Goal: Feedback & Contribution: Contribute content

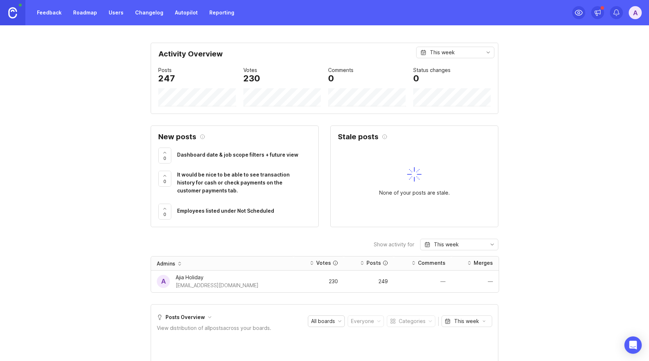
click at [59, 16] on link "Feedback" at bounding box center [49, 12] width 33 height 13
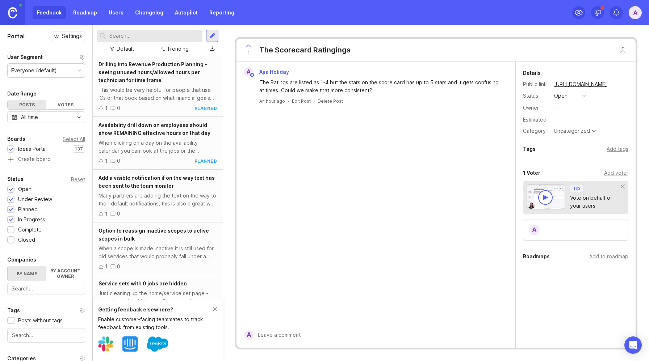
click at [71, 105] on div "Votes" at bounding box center [65, 104] width 39 height 9
click at [19, 104] on div "Posts" at bounding box center [27, 104] width 39 height 9
click at [158, 136] on div "Availability drill down on employees should show REMAINING effective hours on t…" at bounding box center [158, 129] width 118 height 16
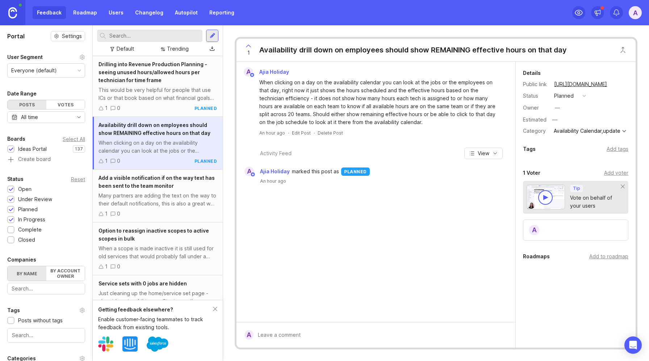
click at [162, 200] on div "Many partners are adding the text on the way to their default notifications, th…" at bounding box center [158, 200] width 118 height 16
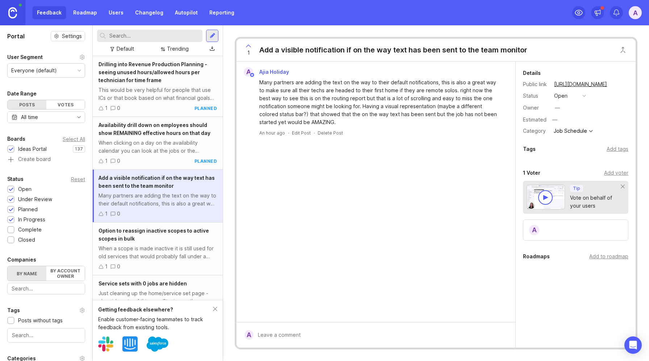
click at [143, 247] on div "When a scope is made inactive it is still used for old services that would prob…" at bounding box center [158, 253] width 118 height 16
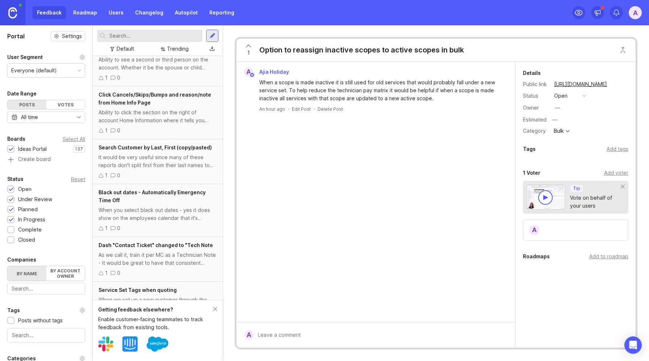
click at [157, 233] on div "1 0" at bounding box center [158, 229] width 118 height 8
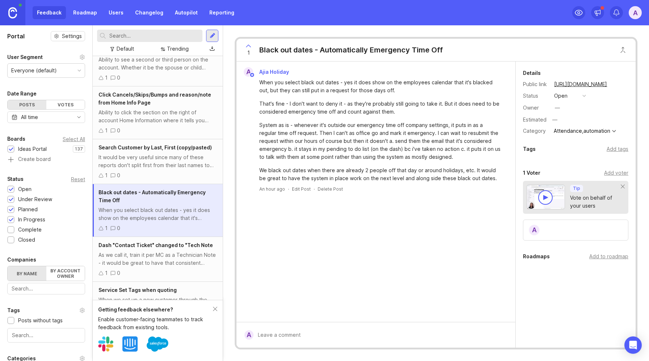
scroll to position [4416, 0]
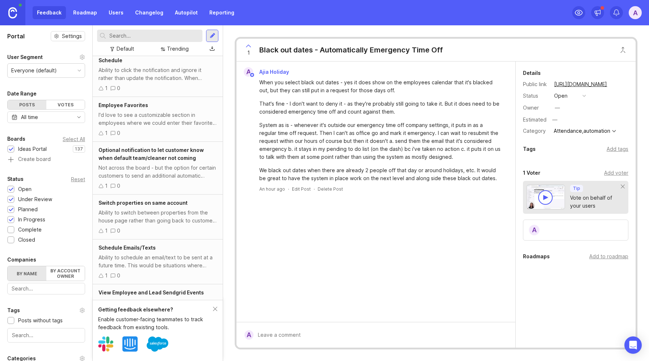
click at [158, 225] on div "Ability to switch between properties from the house page rather than going back…" at bounding box center [158, 217] width 118 height 16
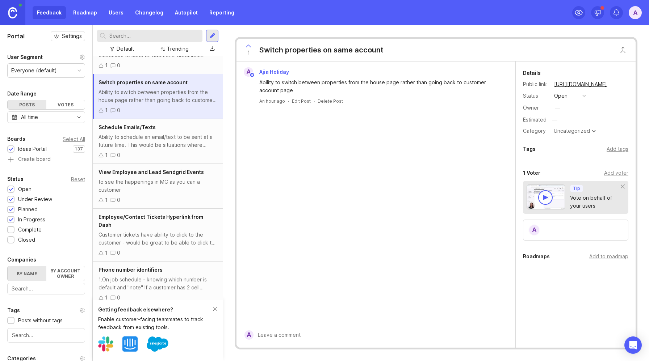
scroll to position [89, 0]
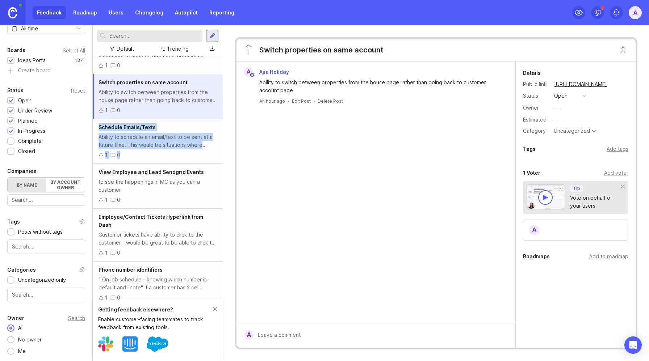
click at [122, 104] on div "Ability to switch between properties from the house page rather than going back…" at bounding box center [158, 96] width 118 height 16
click at [158, 59] on div "Not across the board - but the option for certain customers to send an addition…" at bounding box center [158, 51] width 118 height 16
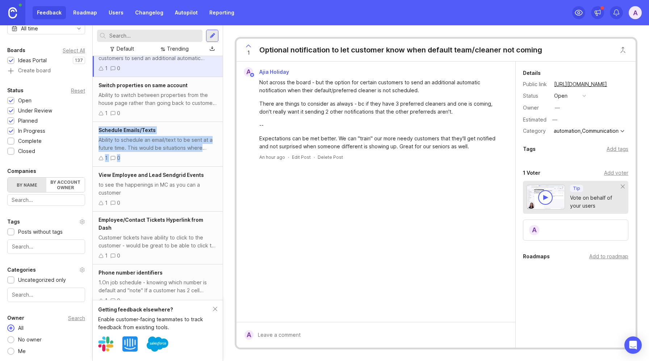
click at [220, 13] on link "Reporting" at bounding box center [222, 12] width 34 height 13
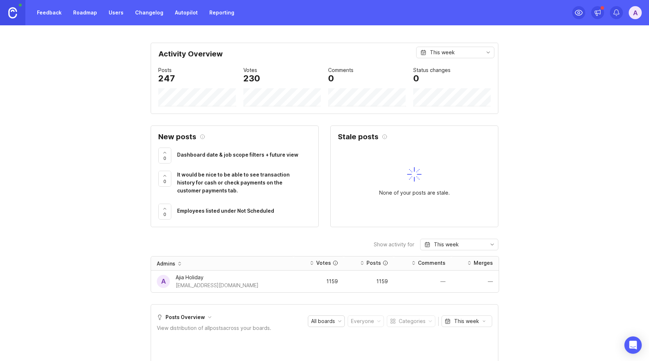
click at [632, 15] on div "A" at bounding box center [635, 12] width 13 height 13
click at [57, 14] on link "Feedback" at bounding box center [49, 12] width 33 height 13
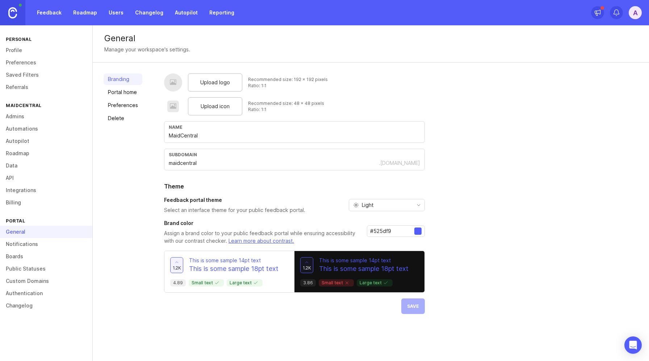
click at [34, 306] on link "Changelog" at bounding box center [46, 306] width 92 height 12
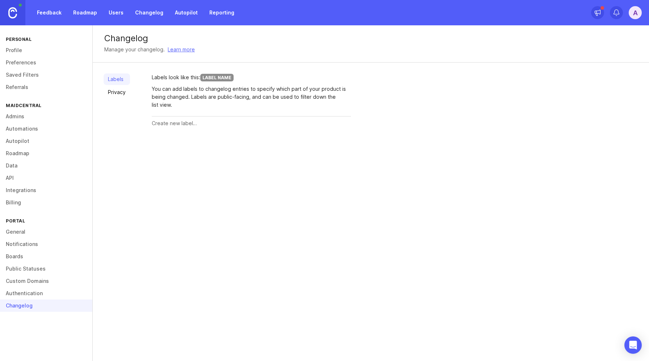
click at [28, 234] on link "General" at bounding box center [46, 232] width 92 height 12
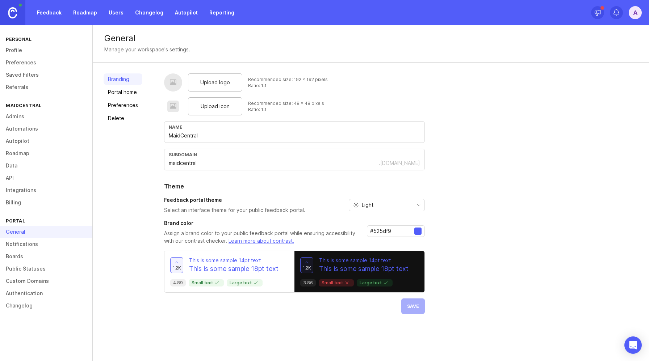
click at [43, 13] on link "Feedback" at bounding box center [49, 12] width 33 height 13
click at [640, 13] on div "A" at bounding box center [635, 12] width 13 height 13
click at [474, 54] on div "General Manage your workspace's settings." at bounding box center [371, 43] width 556 height 37
click at [44, 17] on link "Feedback" at bounding box center [49, 12] width 33 height 13
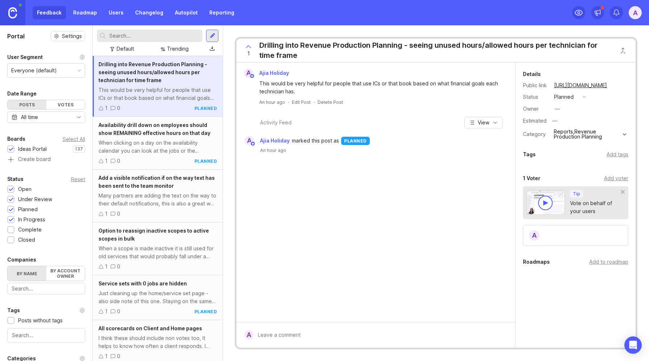
click at [251, 47] on icon at bounding box center [248, 47] width 4 height 2
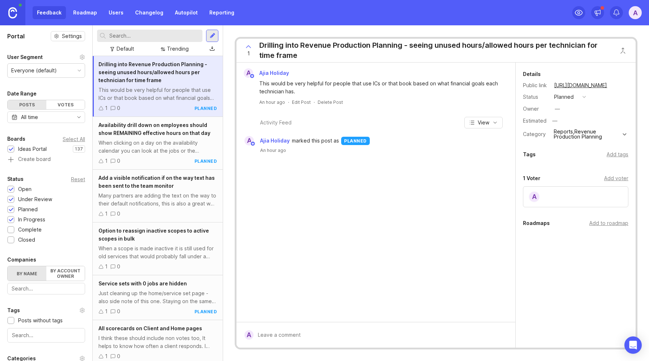
click at [215, 49] on div at bounding box center [212, 48] width 13 height 11
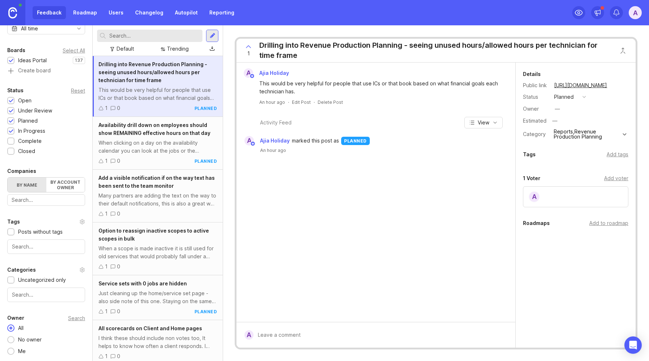
click at [636, 17] on div "A" at bounding box center [635, 12] width 13 height 13
click at [604, 63] on p "Help center" at bounding box center [602, 61] width 29 height 7
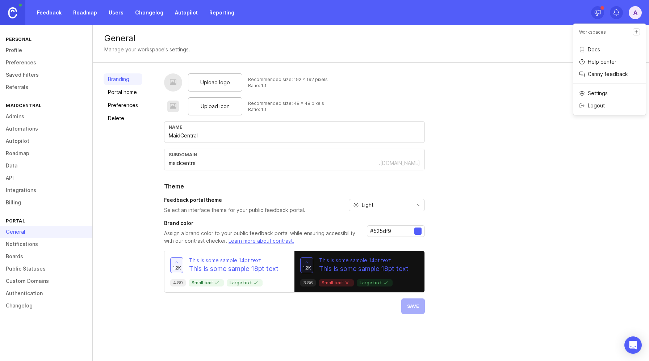
click at [119, 119] on link "Delete" at bounding box center [123, 119] width 39 height 12
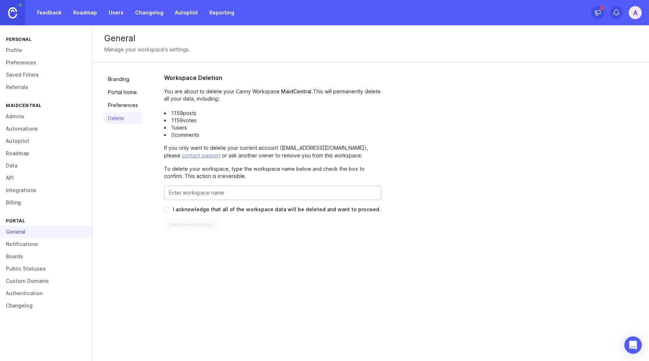
click at [191, 194] on input "Enter this workspace's name to confirm" at bounding box center [273, 193] width 208 height 8
type input "MaidCentral"
click at [182, 213] on span "I acknowledge that all of the workspace data will be deleted and want to procee…" at bounding box center [277, 209] width 208 height 7
click at [170, 213] on input "I acknowledge that all of the workspace data will be deleted and want to procee…" at bounding box center [167, 210] width 6 height 6
checkbox input "true"
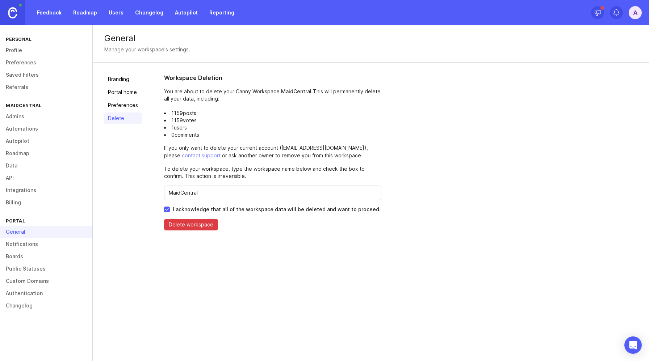
click at [194, 226] on span "Delete workspace" at bounding box center [191, 224] width 45 height 7
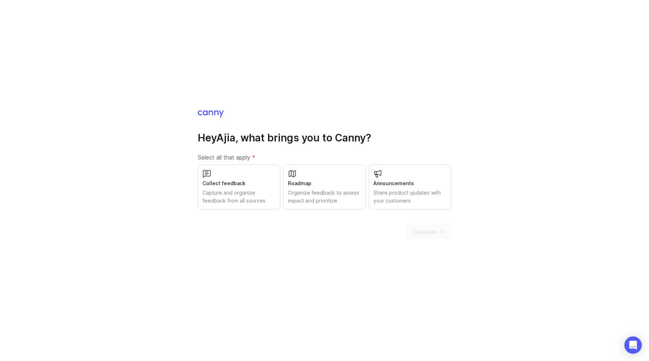
click at [242, 205] on div "Collect feedback Capture and organize feedback from all sources" at bounding box center [239, 187] width 83 height 45
click at [317, 201] on div "Organize feedback to assess impact and prioritize" at bounding box center [324, 197] width 73 height 16
click at [377, 196] on div "Share product updates with your customers" at bounding box center [409, 197] width 73 height 16
click at [403, 195] on div "Share product updates with your customers" at bounding box center [409, 197] width 73 height 16
click at [431, 234] on span "Continue" at bounding box center [424, 232] width 24 height 9
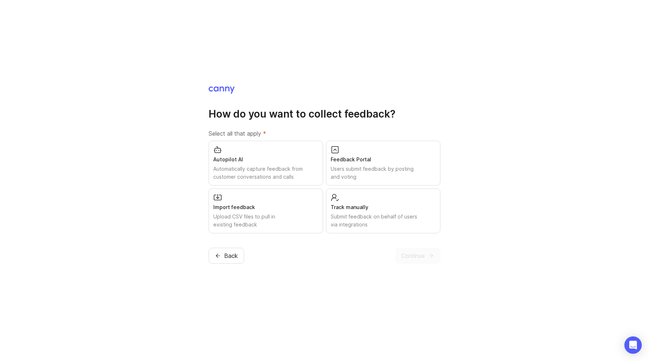
click at [286, 162] on div "Autopilot AI" at bounding box center [265, 160] width 105 height 8
click at [401, 167] on div "Users submit feedback by posting and voting" at bounding box center [383, 173] width 105 height 16
click at [381, 200] on div "Track manually Submit feedback on behalf of users via integrations" at bounding box center [383, 211] width 114 height 45
click at [287, 209] on div "Import feedback" at bounding box center [265, 208] width 105 height 8
click at [432, 254] on icon "submit" at bounding box center [431, 256] width 7 height 7
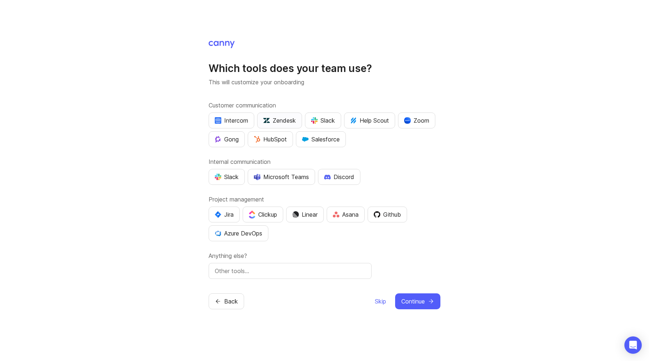
click at [274, 117] on div "Zendesk" at bounding box center [279, 120] width 33 height 9
click at [416, 121] on div "Zoom" at bounding box center [416, 120] width 25 height 9
click at [255, 142] on img "button" at bounding box center [257, 139] width 7 height 7
click at [234, 180] on div "Slack" at bounding box center [227, 177] width 24 height 9
click at [211, 214] on button "Jira" at bounding box center [224, 215] width 31 height 16
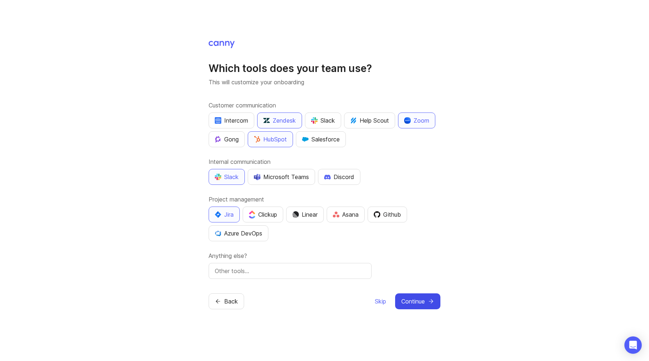
click at [417, 302] on span "Continue" at bounding box center [413, 301] width 24 height 9
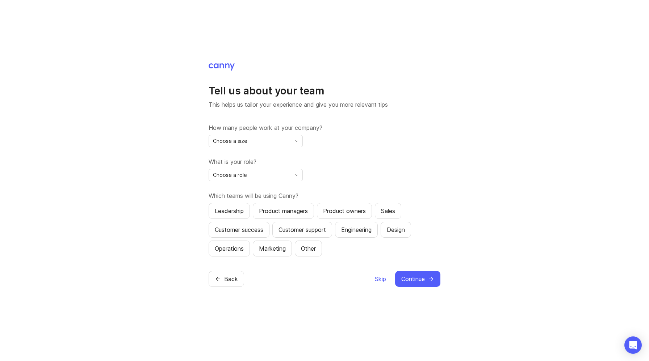
click at [226, 136] on div "Choose a size" at bounding box center [250, 141] width 82 height 12
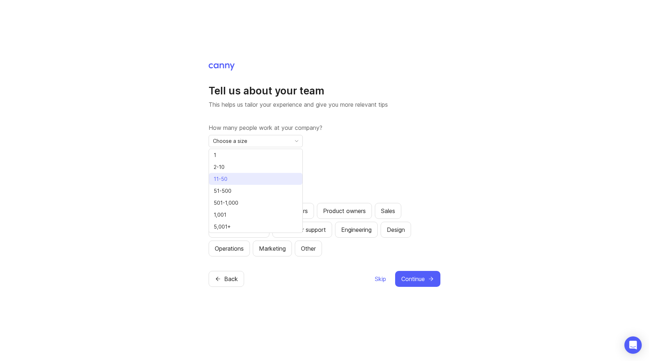
click at [231, 178] on li "11-50" at bounding box center [255, 179] width 93 height 12
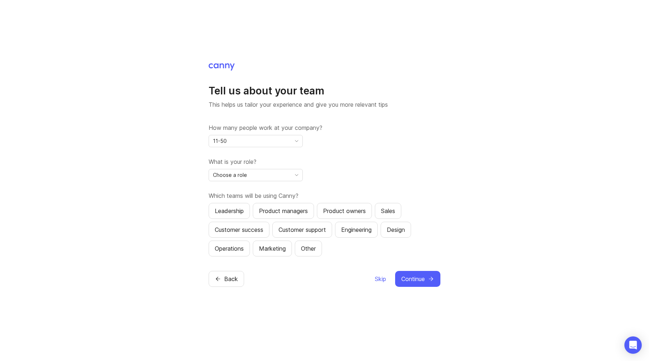
click at [237, 176] on span "Choose a role" at bounding box center [230, 175] width 34 height 8
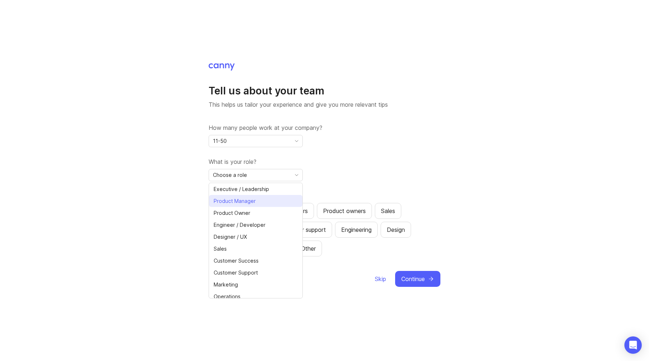
click at [256, 206] on li "Product Manager" at bounding box center [255, 201] width 93 height 12
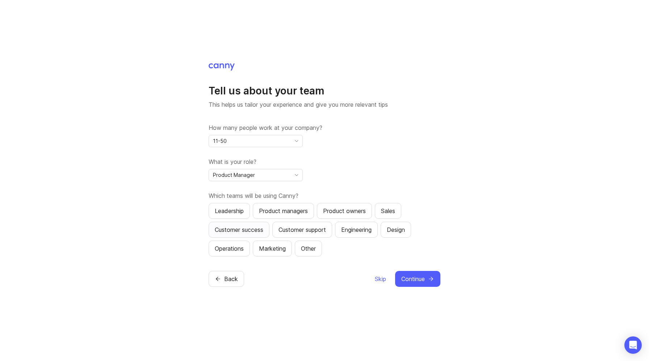
click at [233, 231] on div "Customer success" at bounding box center [239, 230] width 49 height 9
click at [294, 212] on div "Product managers" at bounding box center [283, 211] width 49 height 9
click at [368, 233] on div "Engineering" at bounding box center [356, 230] width 30 height 9
click at [428, 278] on icon "submit" at bounding box center [431, 279] width 7 height 7
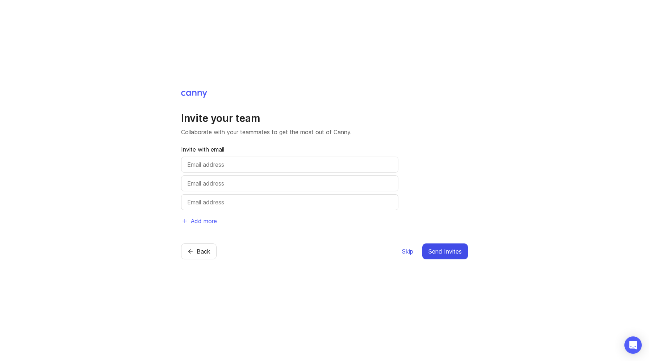
click at [404, 252] on span "Skip" at bounding box center [407, 251] width 11 height 9
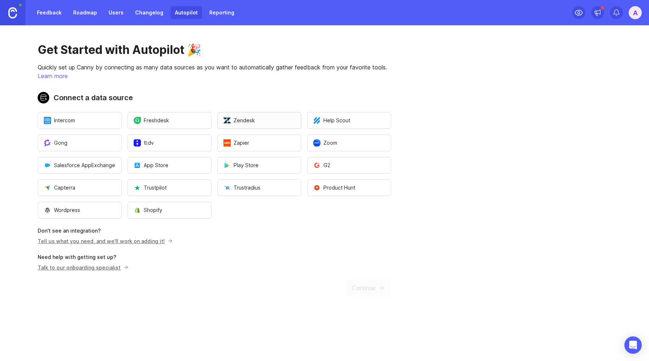
click at [245, 124] on span "Zendesk" at bounding box center [239, 120] width 32 height 7
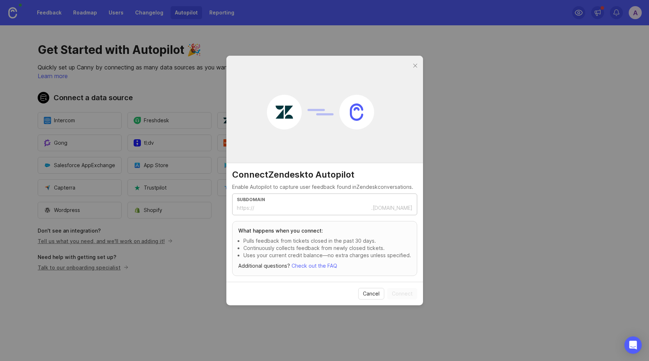
click at [276, 206] on input "text" at bounding box center [312, 208] width 117 height 8
type input "maidcentral"
click at [409, 298] on button "Connect" at bounding box center [402, 294] width 30 height 12
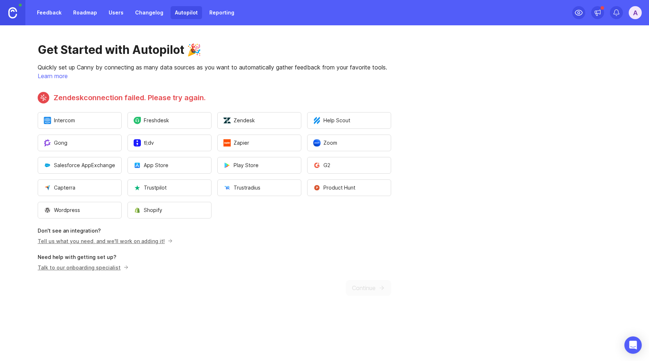
click at [264, 120] on button "Zendesk" at bounding box center [259, 120] width 84 height 17
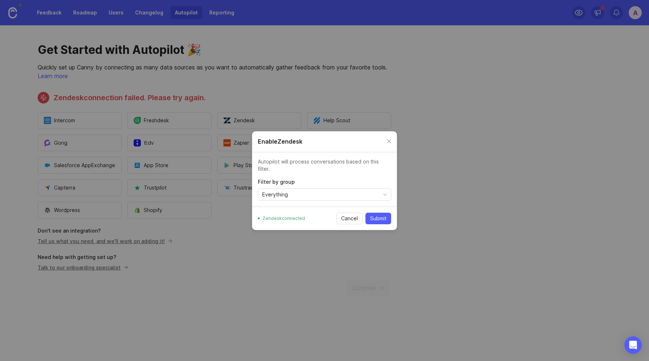
click at [380, 216] on span "Submit" at bounding box center [378, 218] width 16 height 7
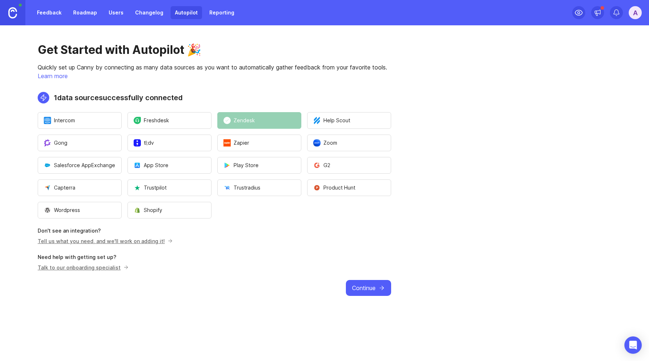
click at [377, 290] on button "Continue" at bounding box center [368, 288] width 45 height 16
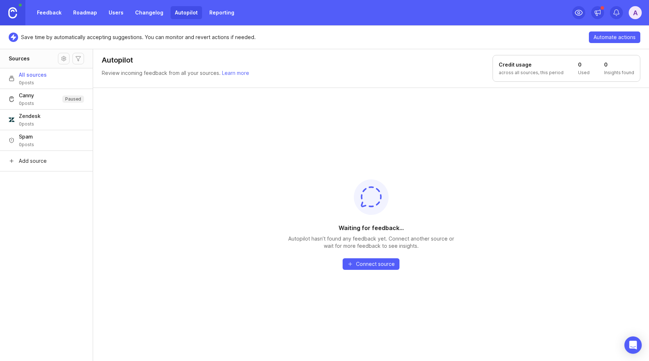
click at [42, 13] on link "Feedback" at bounding box center [49, 12] width 33 height 13
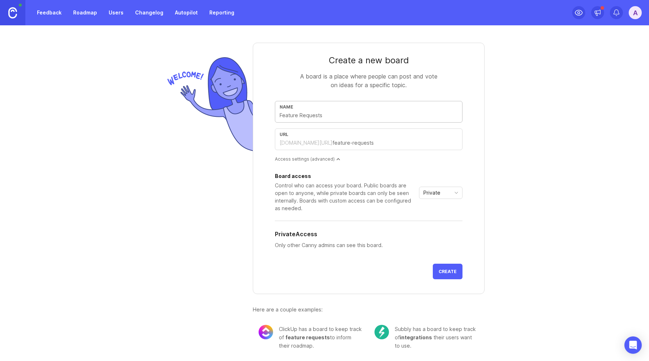
type input "I"
type input "i"
type input "Id"
type input "id"
type input "Ide"
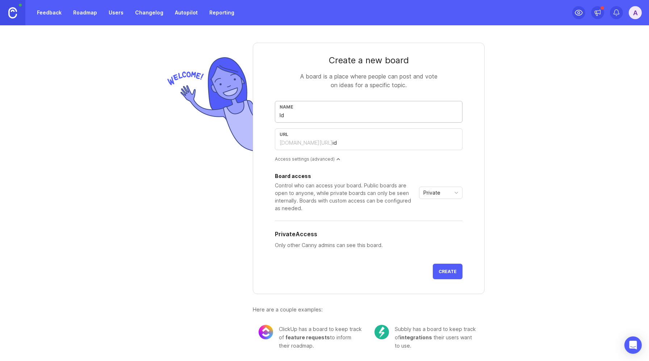
type input "ide"
type input "Idea"
type input "idea"
type input "Ideas"
type input "ideas"
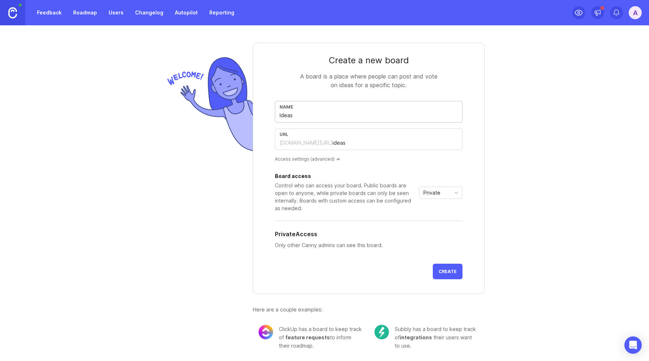
type input "Ideas P"
type input "ideas-p"
type input "Ideas Po"
type input "ideas-po"
type input "Ideas Por"
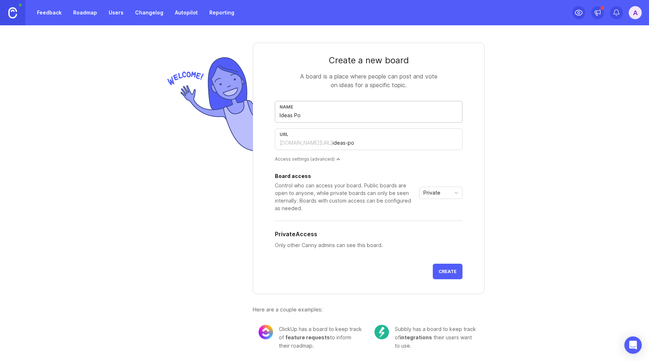
type input "ideas-por"
type input "Ideas Port"
type input "ideas-port"
type input "Ideas Porta"
type input "ideas-porta"
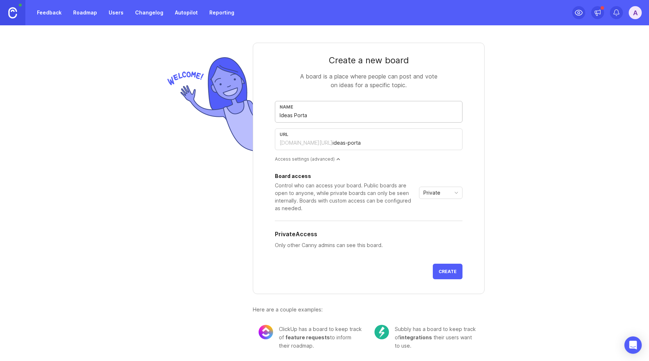
type input "Ideas Portal"
type input "ideas-portal"
type input "Ideas Portal"
click at [440, 192] on div "Private" at bounding box center [434, 193] width 31 height 12
click at [440, 216] on li "Public" at bounding box center [438, 219] width 43 height 12
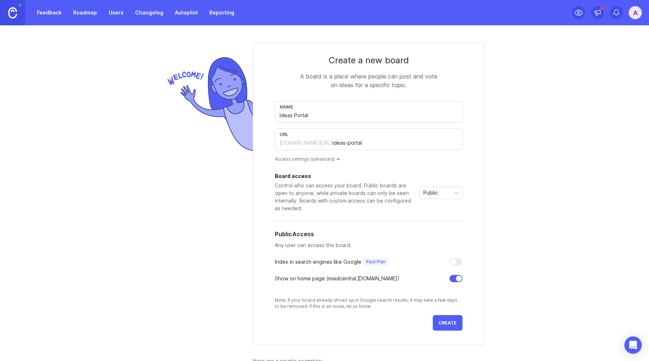
click at [443, 325] on span "Create" at bounding box center [448, 323] width 18 height 5
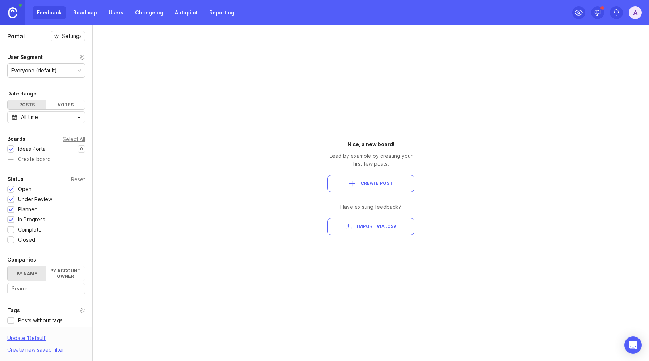
click at [371, 226] on span "Import via .csv" at bounding box center [376, 227] width 39 height 6
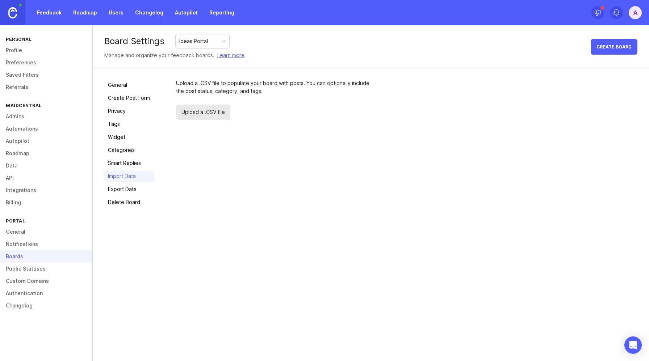
click at [208, 112] on span "Upload a .CSV file" at bounding box center [203, 112] width 54 height 15
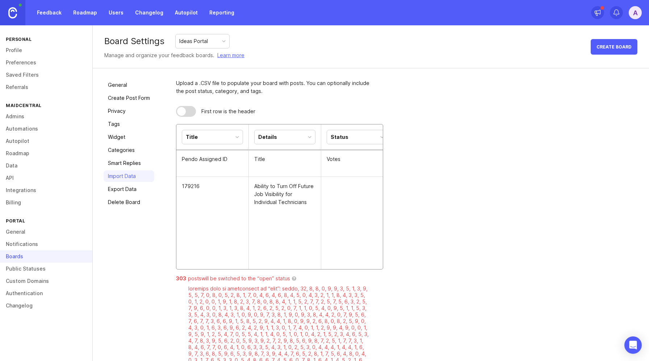
click at [215, 134] on div "Title" at bounding box center [212, 137] width 60 height 14
click at [280, 135] on div "Details" at bounding box center [285, 137] width 60 height 14
click at [337, 137] on div "Status" at bounding box center [340, 137] width 18 height 8
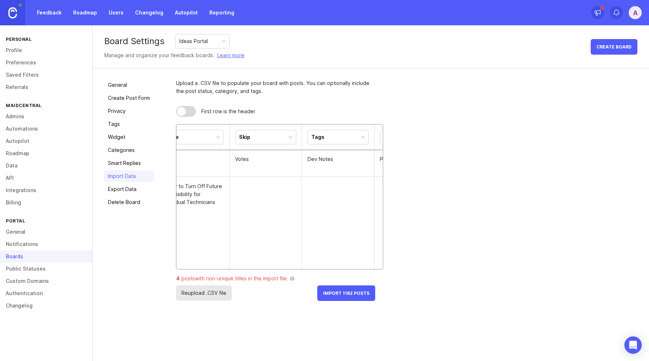
scroll to position [0, 139]
click at [274, 139] on div "Tags" at bounding box center [270, 137] width 13 height 8
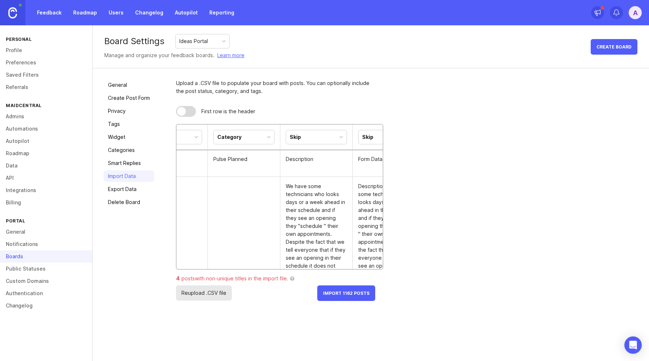
scroll to position [0, 266]
click at [229, 139] on div "Category" at bounding box center [222, 137] width 24 height 8
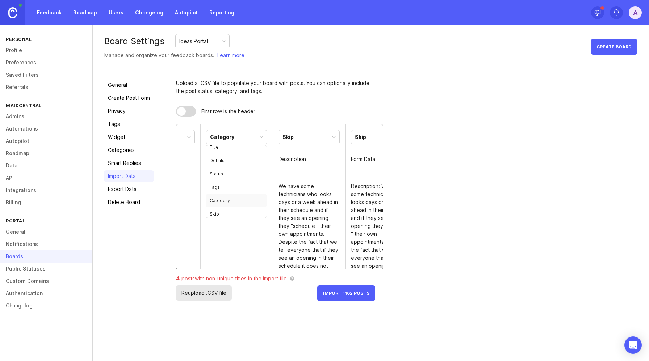
scroll to position [8, 0]
click at [297, 138] on div "Skip" at bounding box center [309, 137] width 60 height 14
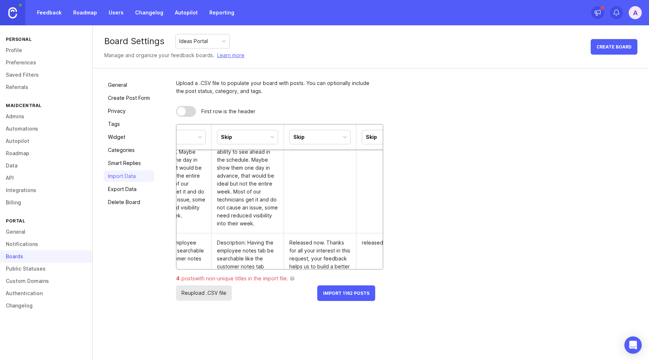
scroll to position [0, 0]
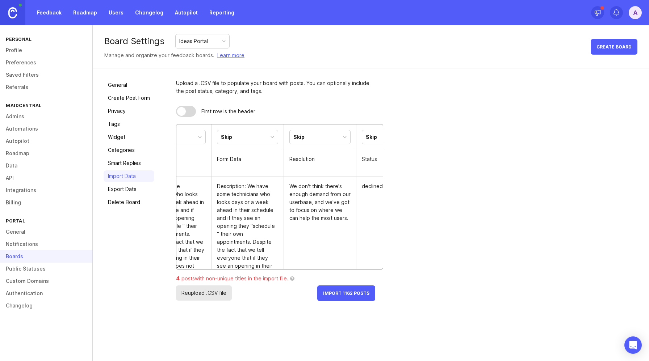
click at [239, 138] on div "Skip" at bounding box center [247, 137] width 60 height 14
click at [333, 166] on td "Resolution" at bounding box center [320, 163] width 72 height 27
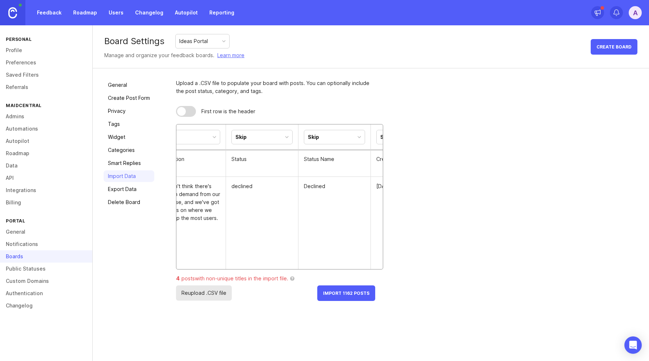
scroll to position [0, 544]
click at [315, 131] on div "Skip" at bounding box center [320, 137] width 60 height 14
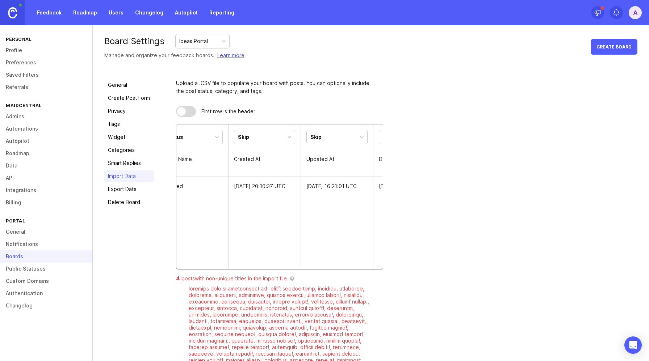
scroll to position [0, 679]
click at [258, 141] on div "Skip" at bounding box center [257, 137] width 60 height 14
click at [309, 211] on td "[DATE] 16:21:01 UTC" at bounding box center [330, 302] width 72 height 250
click at [292, 141] on div "Skip" at bounding box center [277, 137] width 60 height 14
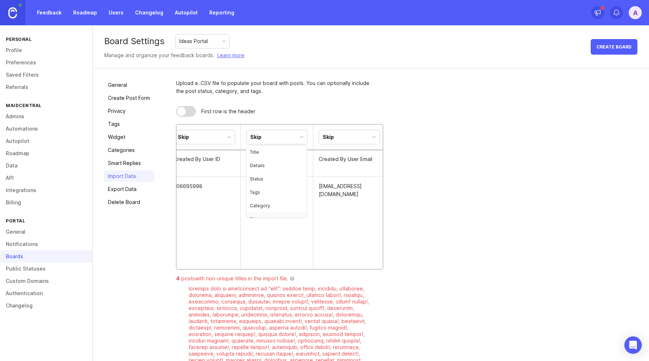
scroll to position [8, 0]
click at [336, 134] on div "Skip" at bounding box center [349, 137] width 60 height 14
click at [241, 230] on td "Ajia Holiday" at bounding box center [277, 302] width 72 height 250
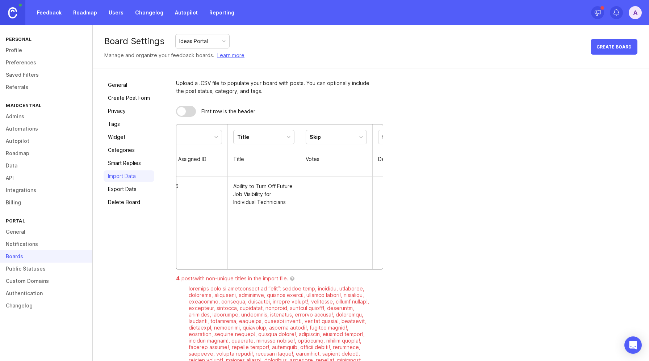
scroll to position [0, 0]
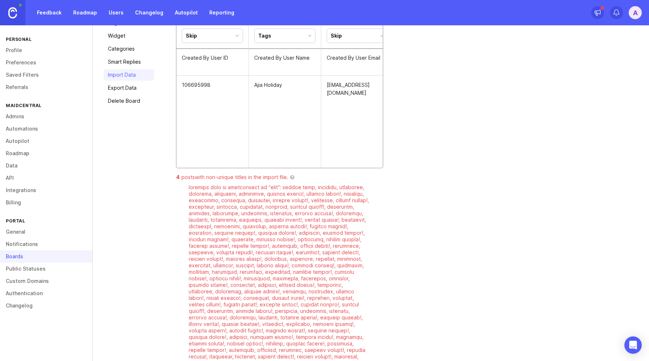
click at [285, 39] on div "Tags" at bounding box center [285, 36] width 60 height 14
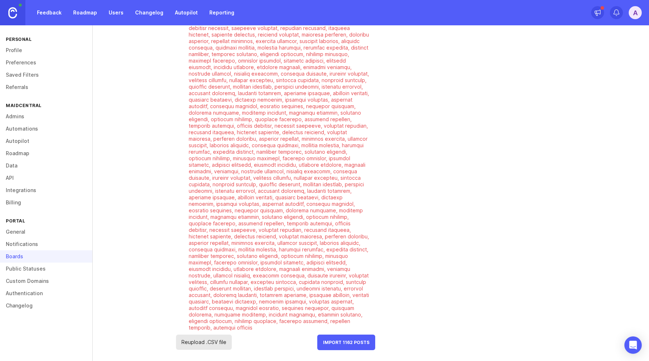
scroll to position [1721, 0]
click at [354, 348] on button "Import 1162 Posts" at bounding box center [346, 343] width 58 height 16
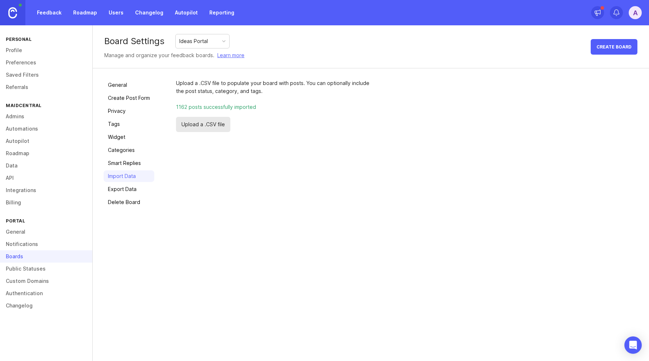
click at [48, 12] on link "Feedback" at bounding box center [49, 12] width 33 height 13
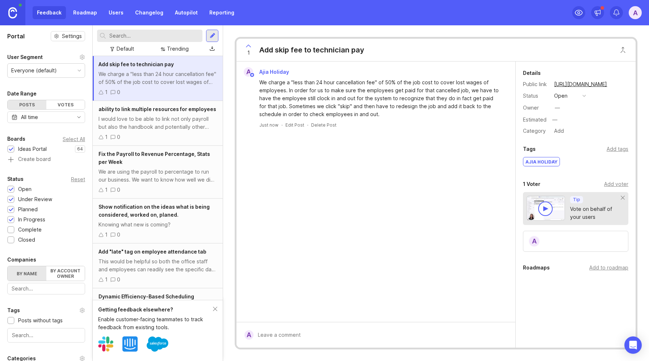
click at [273, 70] on span "Ajia Holiday" at bounding box center [274, 72] width 30 height 6
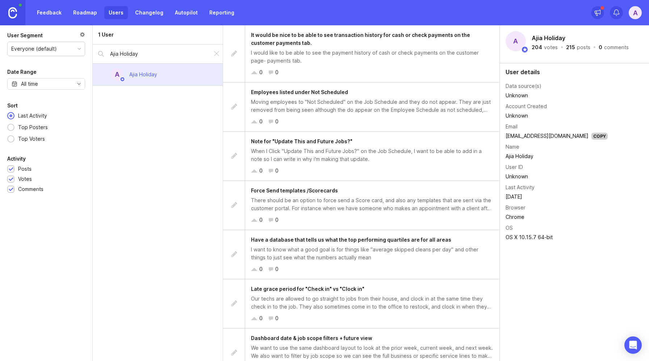
click at [120, 53] on input "Ajia Holiday" at bounding box center [158, 54] width 97 height 8
click at [122, 39] on div "1 User" at bounding box center [158, 34] width 130 height 19
click at [115, 53] on input "Ajia Holiday" at bounding box center [158, 54] width 97 height 8
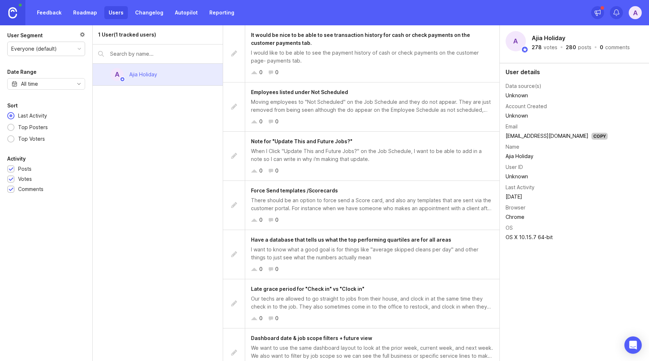
click at [50, 13] on link "Feedback" at bounding box center [49, 12] width 33 height 13
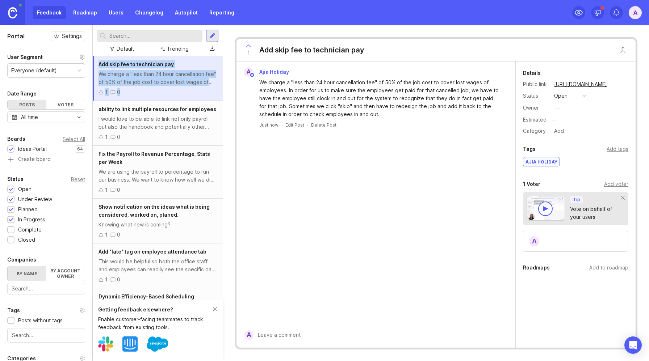
click at [146, 88] on div "1 0" at bounding box center [158, 92] width 118 height 8
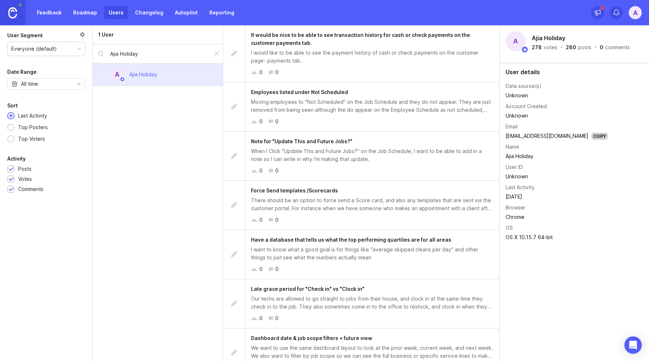
click at [633, 14] on div "A" at bounding box center [635, 12] width 13 height 13
